Goal: Task Accomplishment & Management: Manage account settings

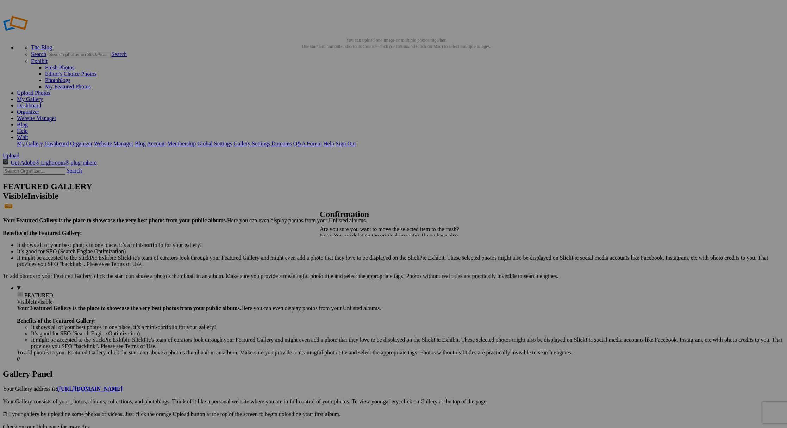
click at [343, 261] on span "Yes" at bounding box center [339, 260] width 8 height 6
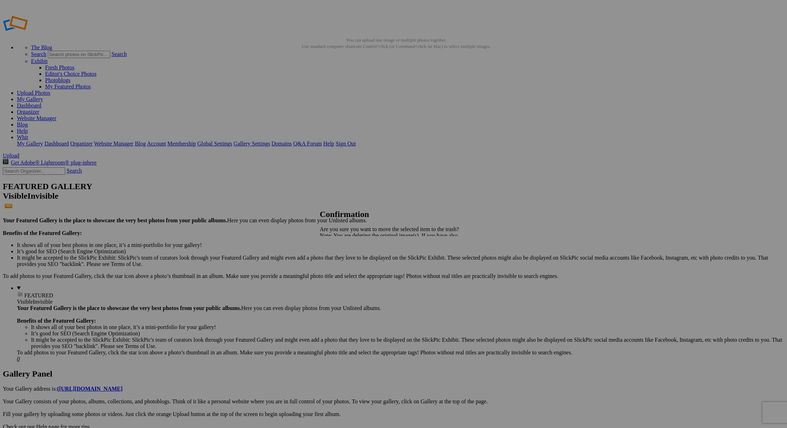
click at [343, 259] on span "Yes" at bounding box center [339, 260] width 8 height 6
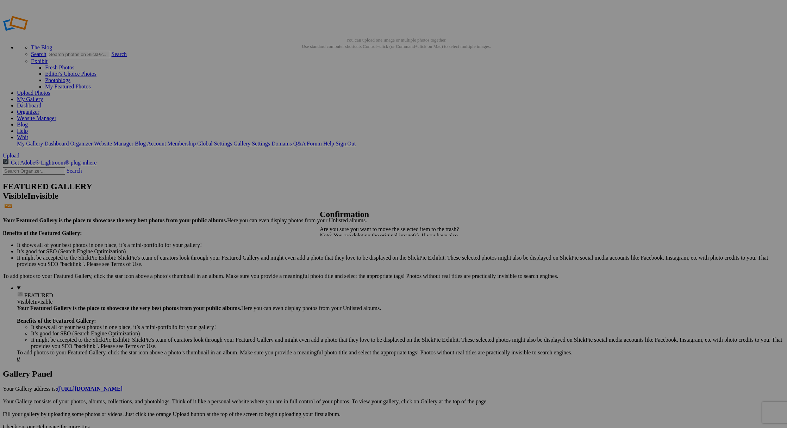
click at [343, 260] on span "Yes" at bounding box center [339, 260] width 8 height 6
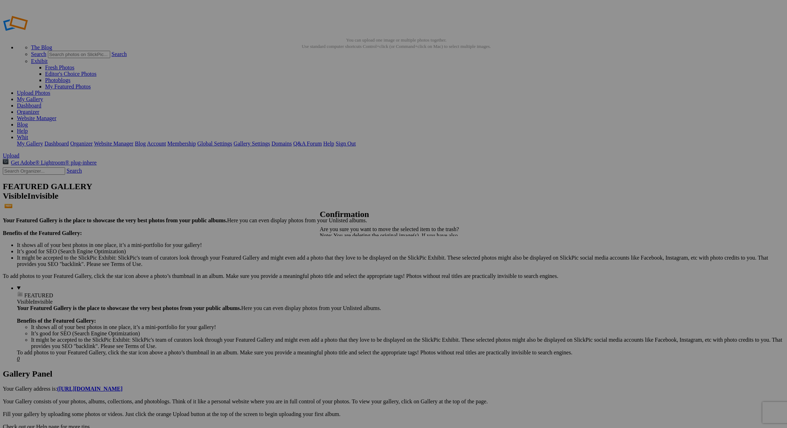
click at [343, 260] on span "Yes" at bounding box center [339, 260] width 8 height 6
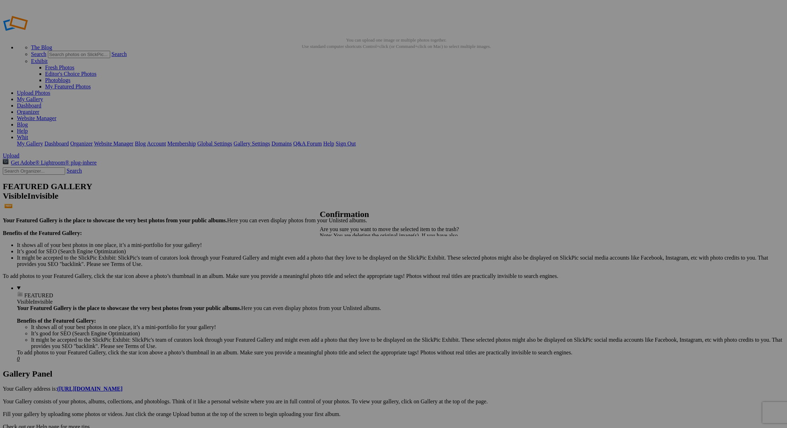
click at [343, 259] on span "Yes" at bounding box center [339, 260] width 8 height 6
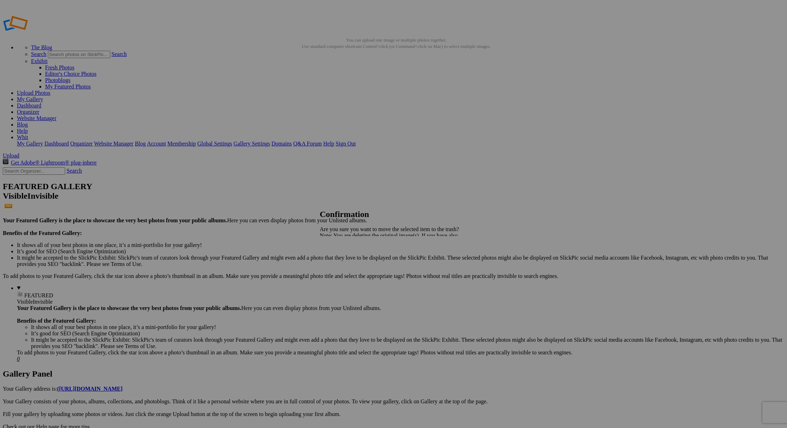
click at [343, 261] on link "Yes" at bounding box center [339, 260] width 8 height 6
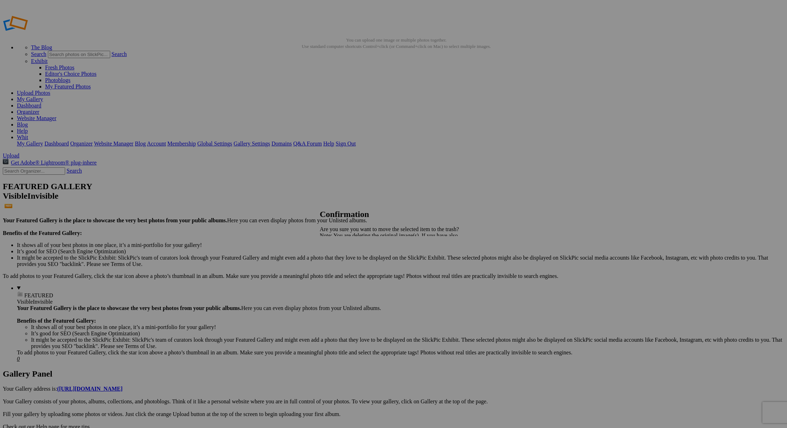
click at [343, 262] on span "Yes" at bounding box center [339, 260] width 8 height 6
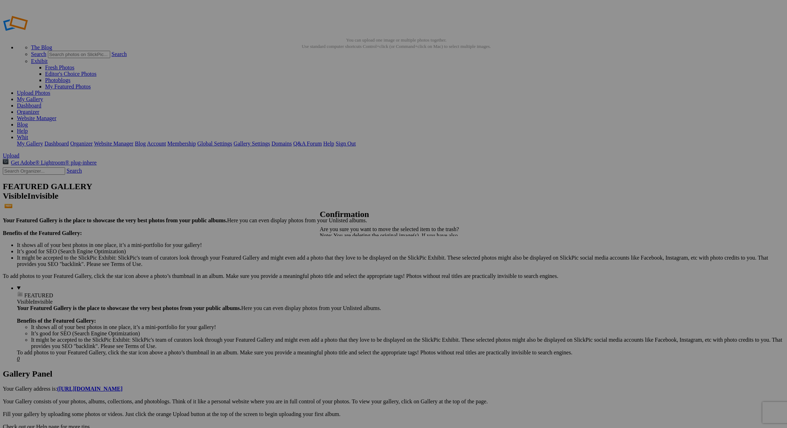
click at [456, 257] on div "Cancel Yes" at bounding box center [390, 260] width 141 height 6
click at [343, 259] on span "Yes" at bounding box center [339, 260] width 8 height 6
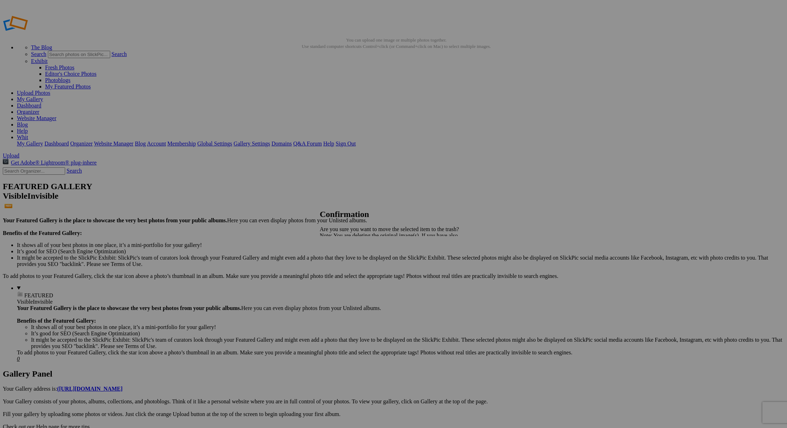
click at [343, 260] on link "Yes" at bounding box center [339, 260] width 8 height 6
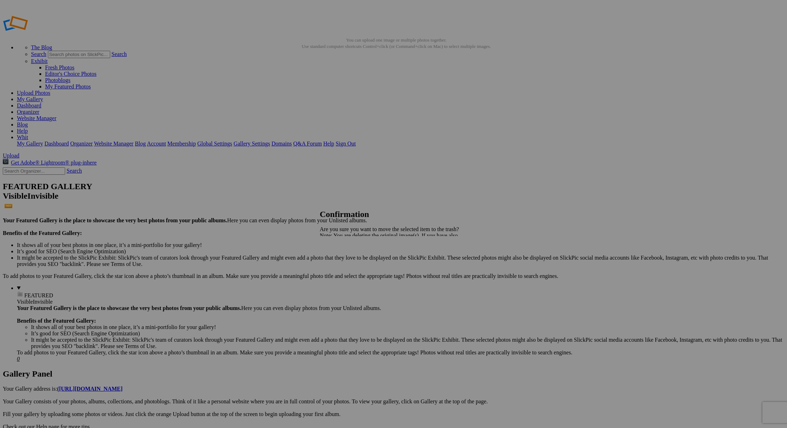
click at [343, 261] on span "Yes" at bounding box center [339, 260] width 8 height 6
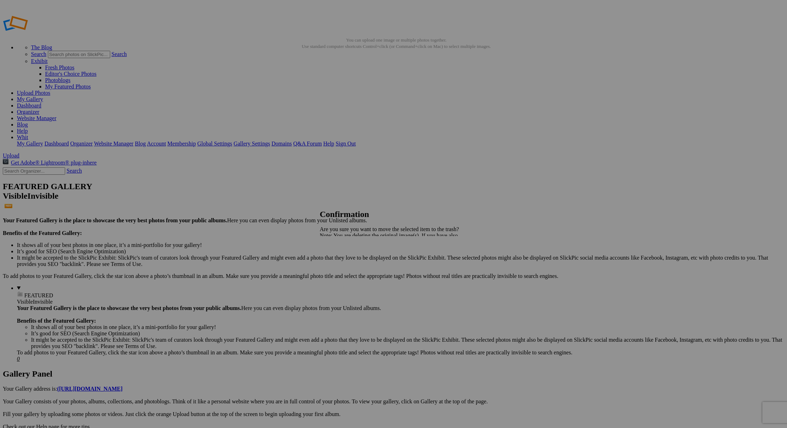
click at [343, 257] on span "Yes" at bounding box center [339, 260] width 8 height 6
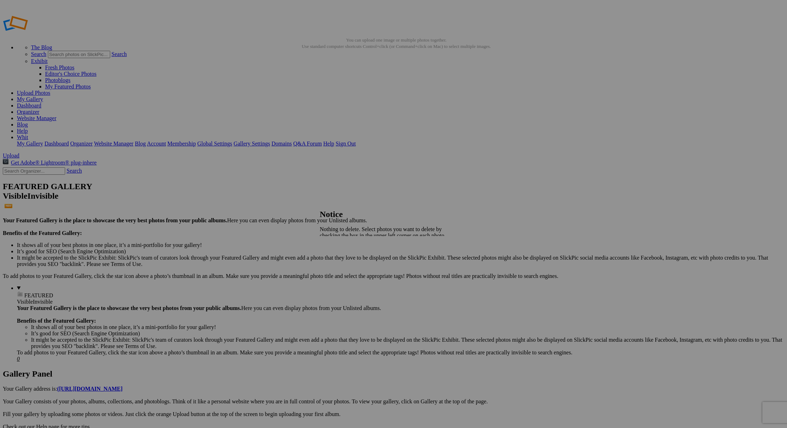
click at [332, 251] on span "Close" at bounding box center [326, 254] width 13 height 6
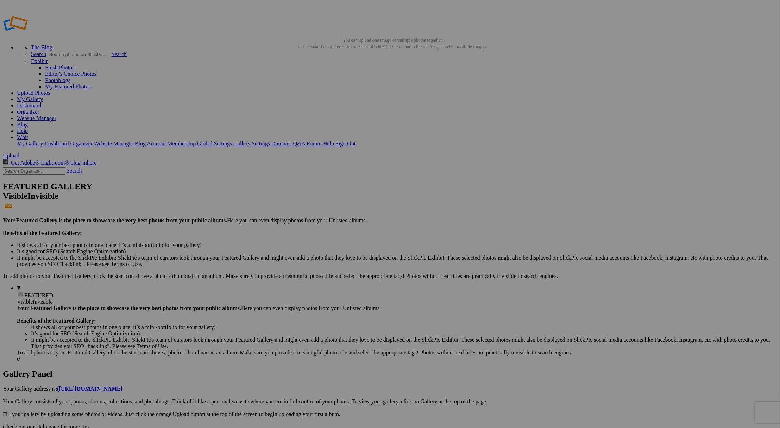
click at [43, 96] on link "My Gallery" at bounding box center [30, 99] width 26 height 6
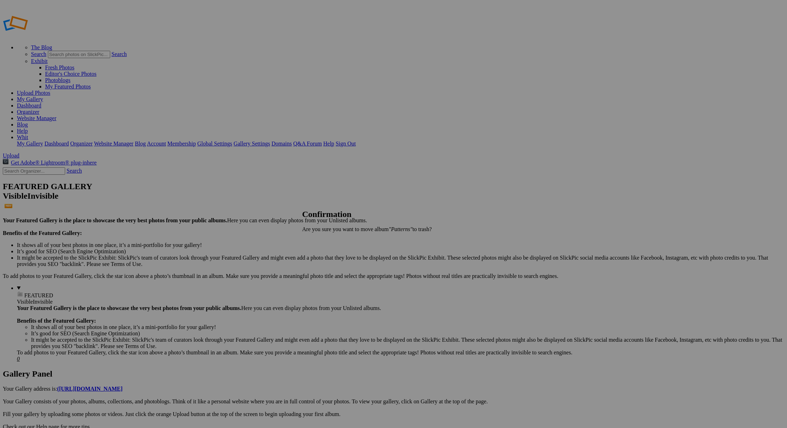
click at [318, 241] on span "Cancel" at bounding box center [309, 241] width 15 height 6
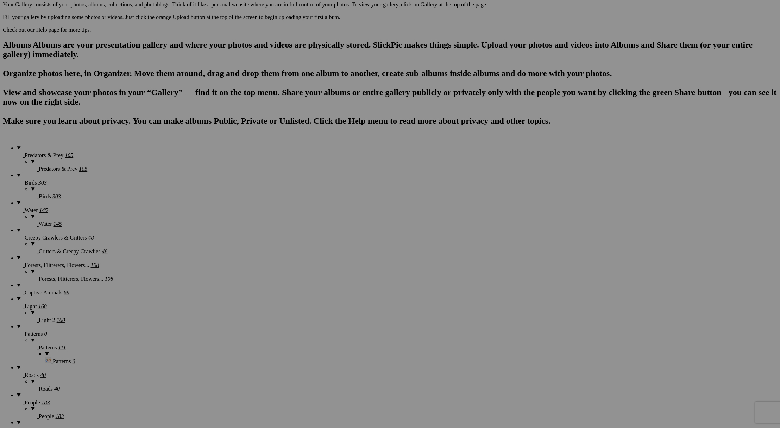
scroll to position [353, 0]
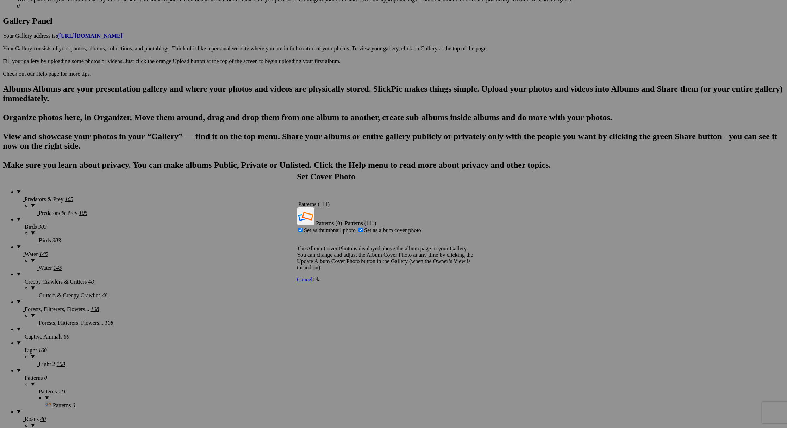
click at [384, 227] on span "Set as album cover photo" at bounding box center [392, 230] width 57 height 6
click at [363, 227] on input "Set as album cover photo" at bounding box center [361, 229] width 5 height 5
checkbox input "false"
click at [319, 276] on span "Ok" at bounding box center [315, 279] width 7 height 6
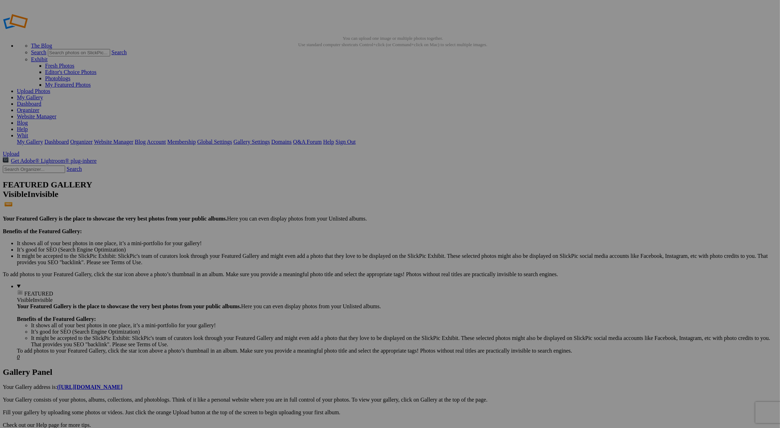
scroll to position [0, 0]
click at [43, 96] on link "My Gallery" at bounding box center [30, 99] width 26 height 6
